Goal: Find specific page/section: Find specific page/section

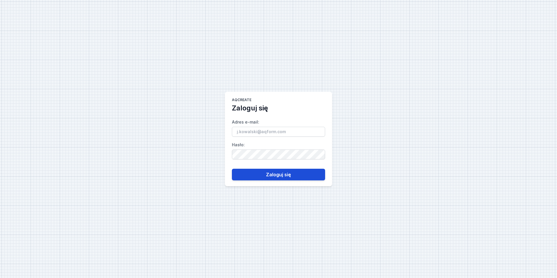
type input "[EMAIL_ADDRESS][PERSON_NAME][DOMAIN_NAME]"
click at [262, 171] on button "Zaloguj się" at bounding box center [278, 175] width 93 height 12
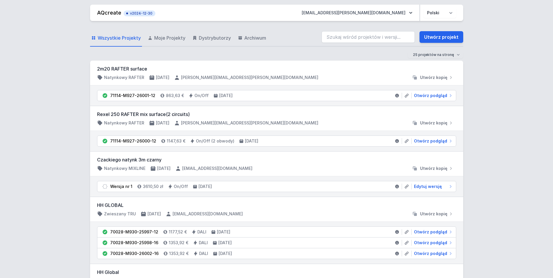
drag, startPoint x: 357, startPoint y: 30, endPoint x: 358, endPoint y: 34, distance: 4.4
click at [357, 31] on div "Wszystkie Projekty Moje Projekty Dystrybutorzy Archiwum Utwórz projekt" at bounding box center [276, 37] width 373 height 19
click at [358, 34] on input "search" at bounding box center [368, 37] width 93 height 12
type input "vol"
click at [346, 36] on input "vol" at bounding box center [368, 37] width 93 height 12
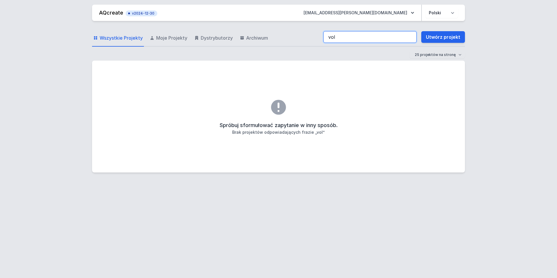
drag, startPoint x: 346, startPoint y: 36, endPoint x: 277, endPoint y: 43, distance: 68.9
click at [277, 43] on div "Wszystkie Projekty Moje Projekty Dystrybutorzy Archiwum vol Utwórz projekt" at bounding box center [278, 37] width 373 height 19
